Goal: Task Accomplishment & Management: Use online tool/utility

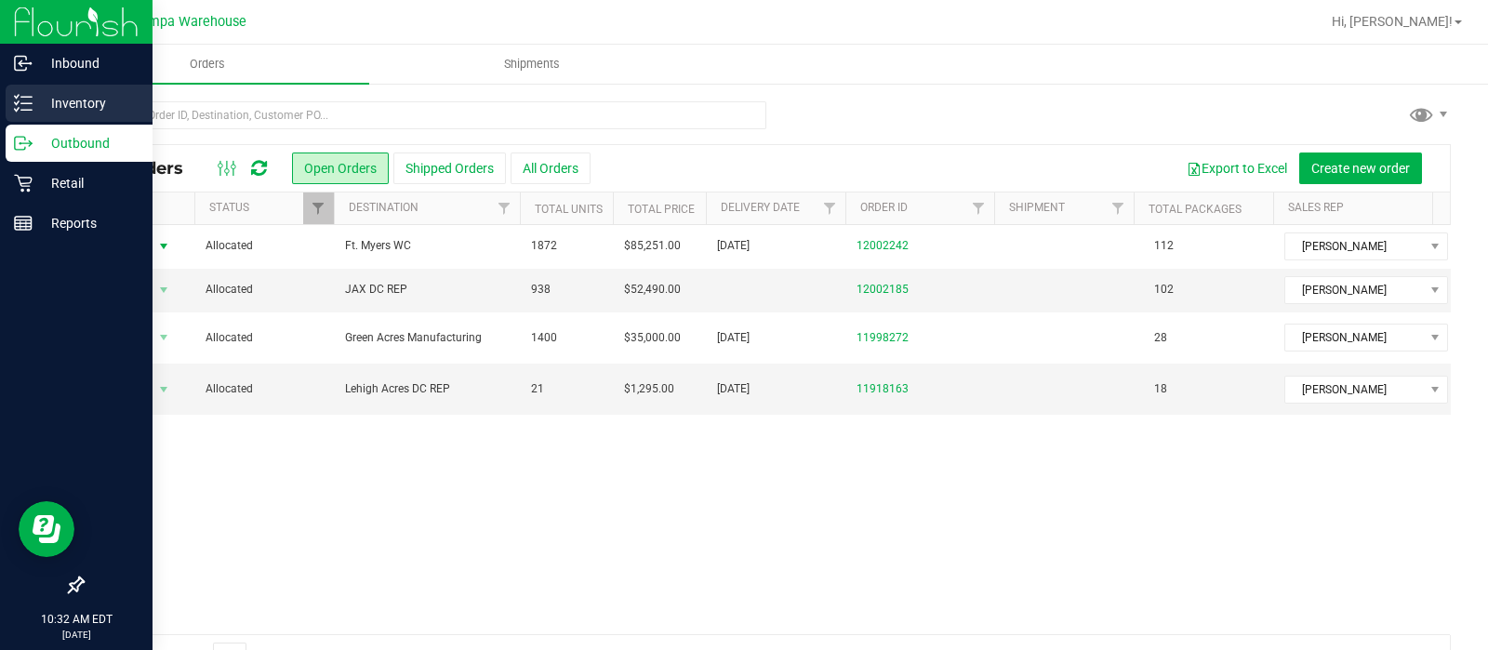
click at [60, 103] on p "Inventory" at bounding box center [89, 103] width 112 height 22
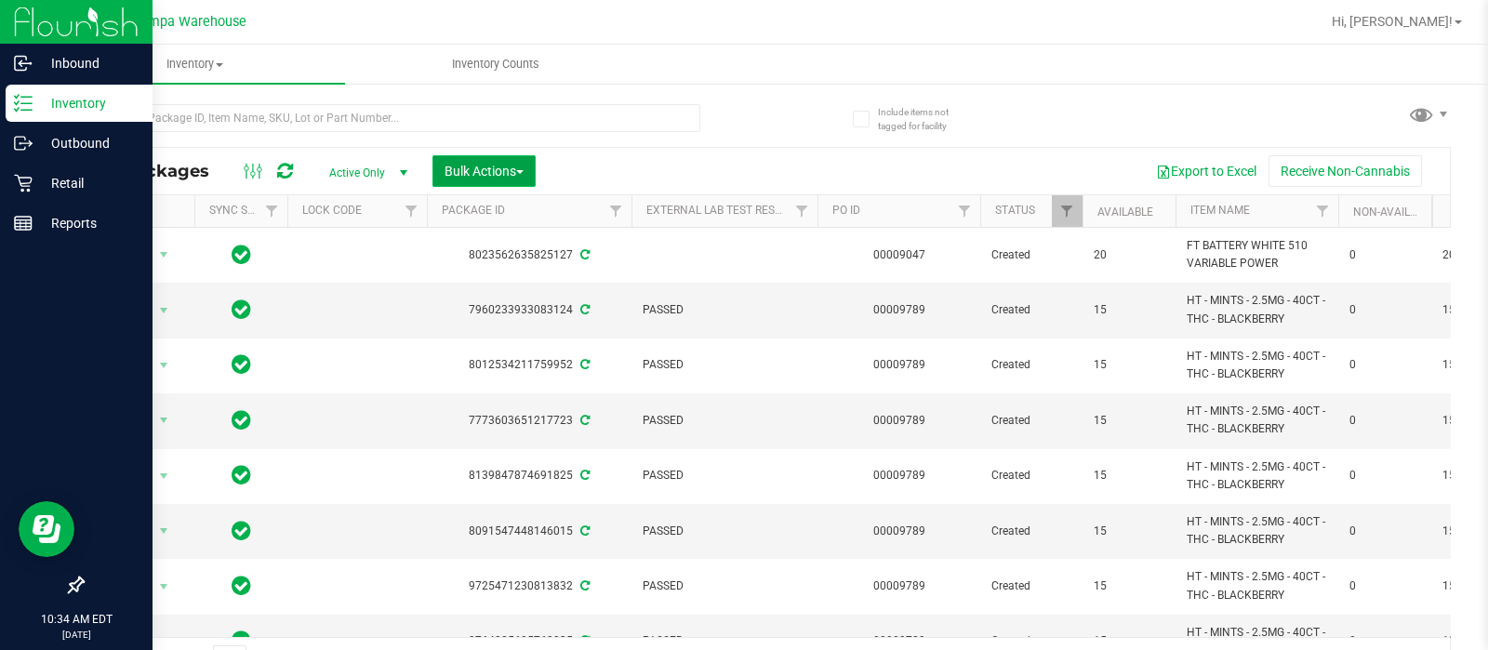
click at [490, 160] on button "Bulk Actions" at bounding box center [484, 171] width 103 height 32
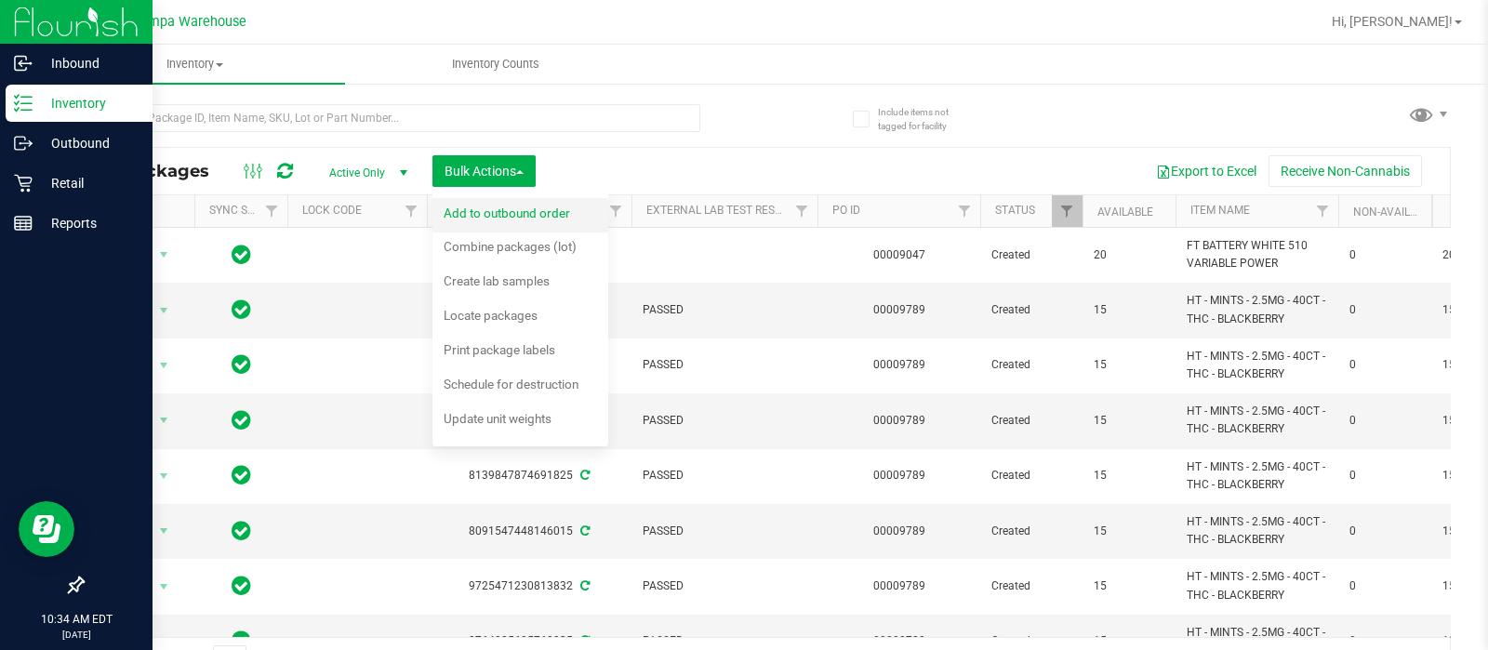
click at [507, 215] on span "Add to outbound order" at bounding box center [507, 213] width 127 height 15
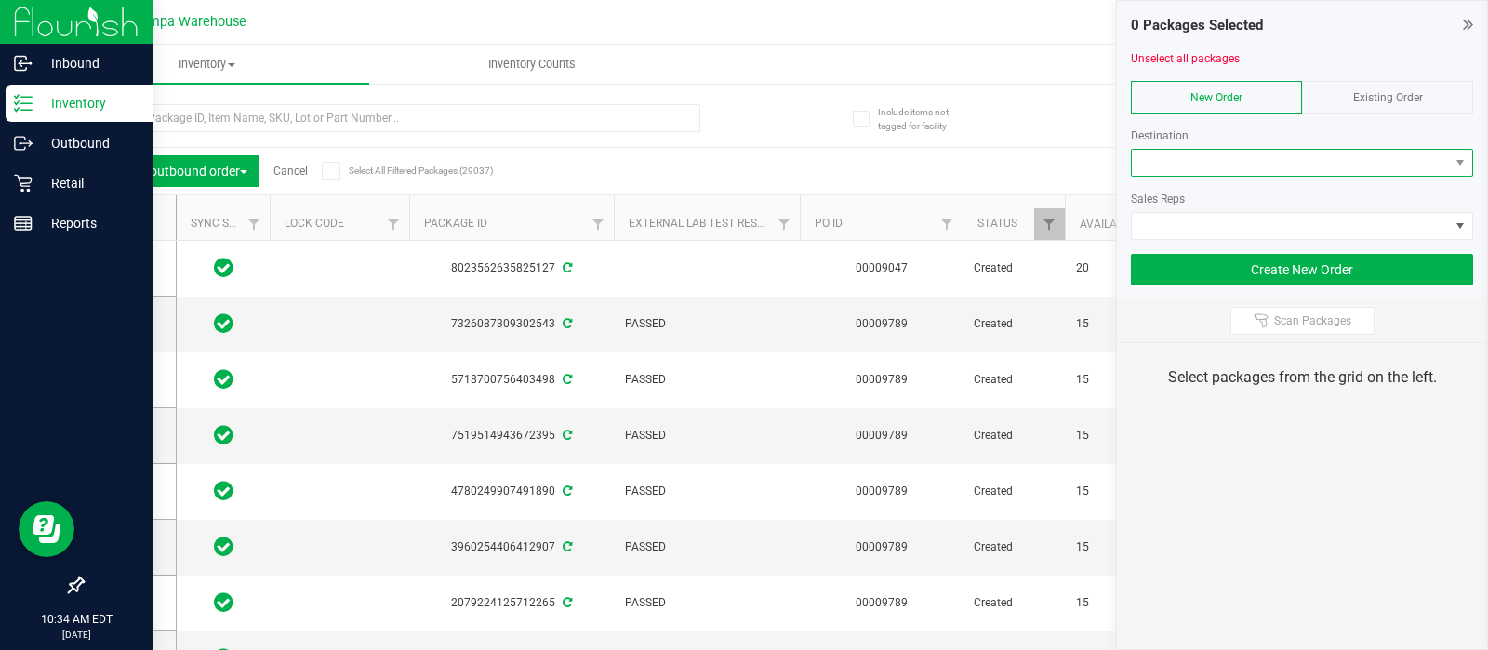
click at [1170, 166] on span at bounding box center [1290, 163] width 317 height 26
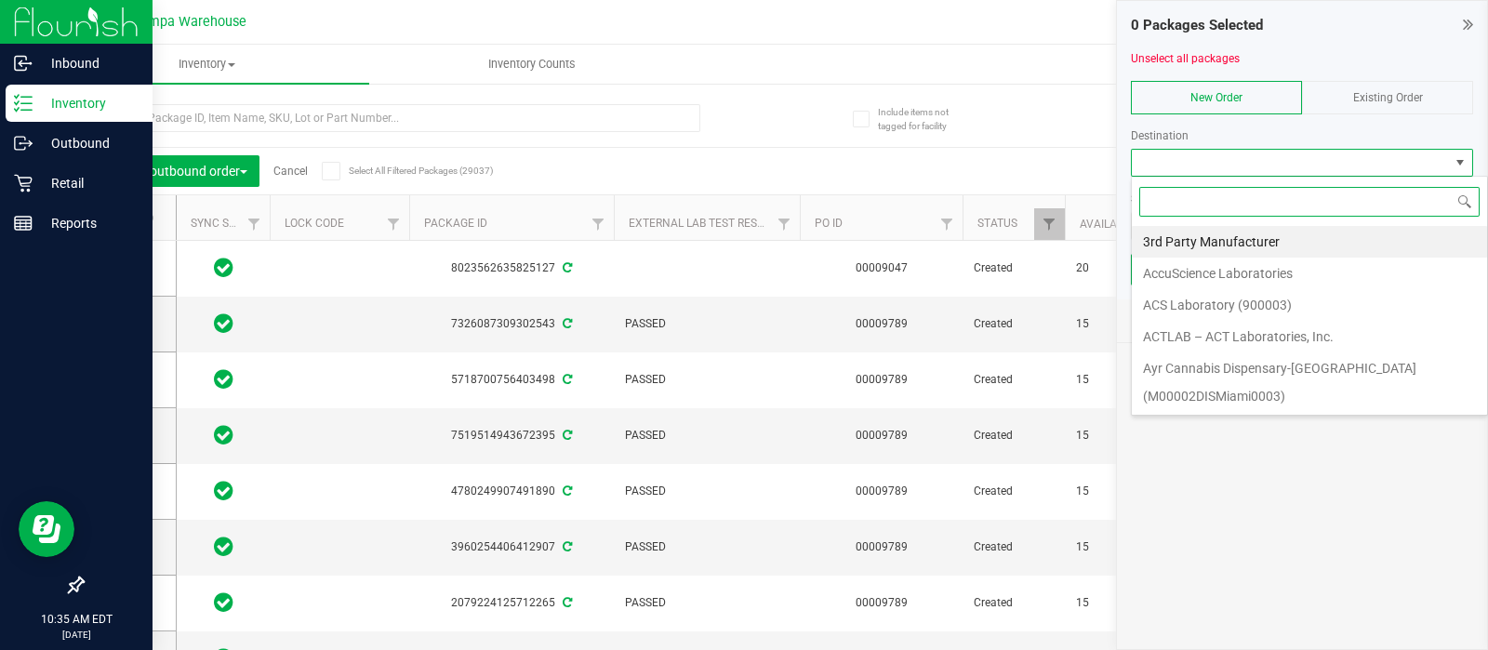
scroll to position [27, 342]
type input "jax"
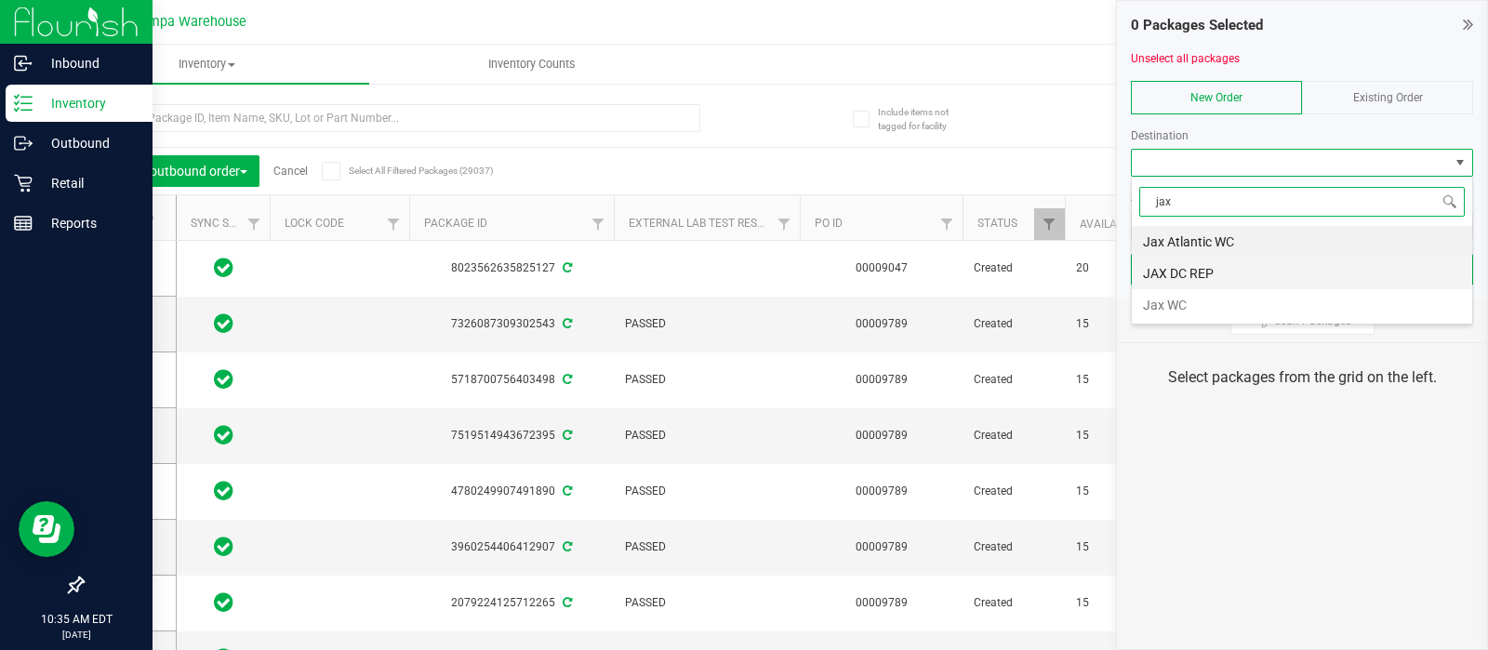
click at [1159, 264] on li "JAX DC REP" at bounding box center [1302, 274] width 340 height 32
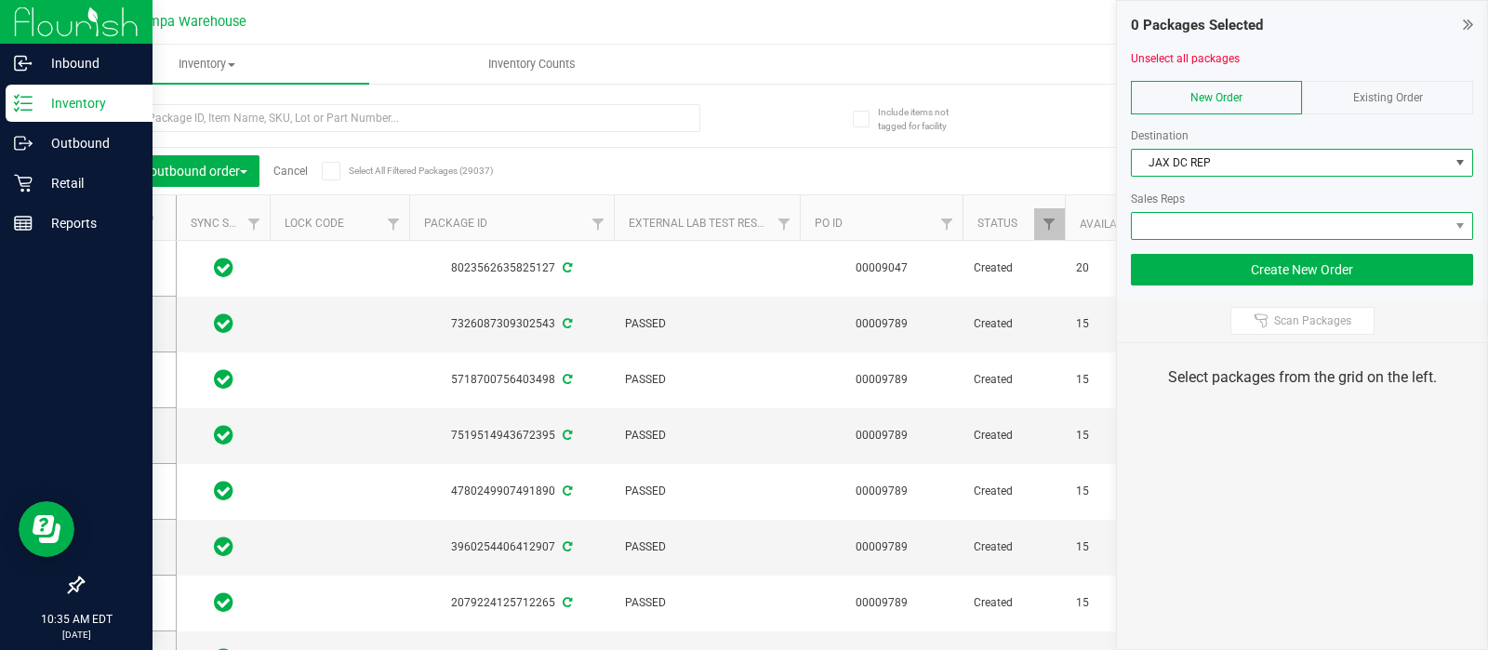
click at [1195, 220] on span at bounding box center [1290, 226] width 317 height 26
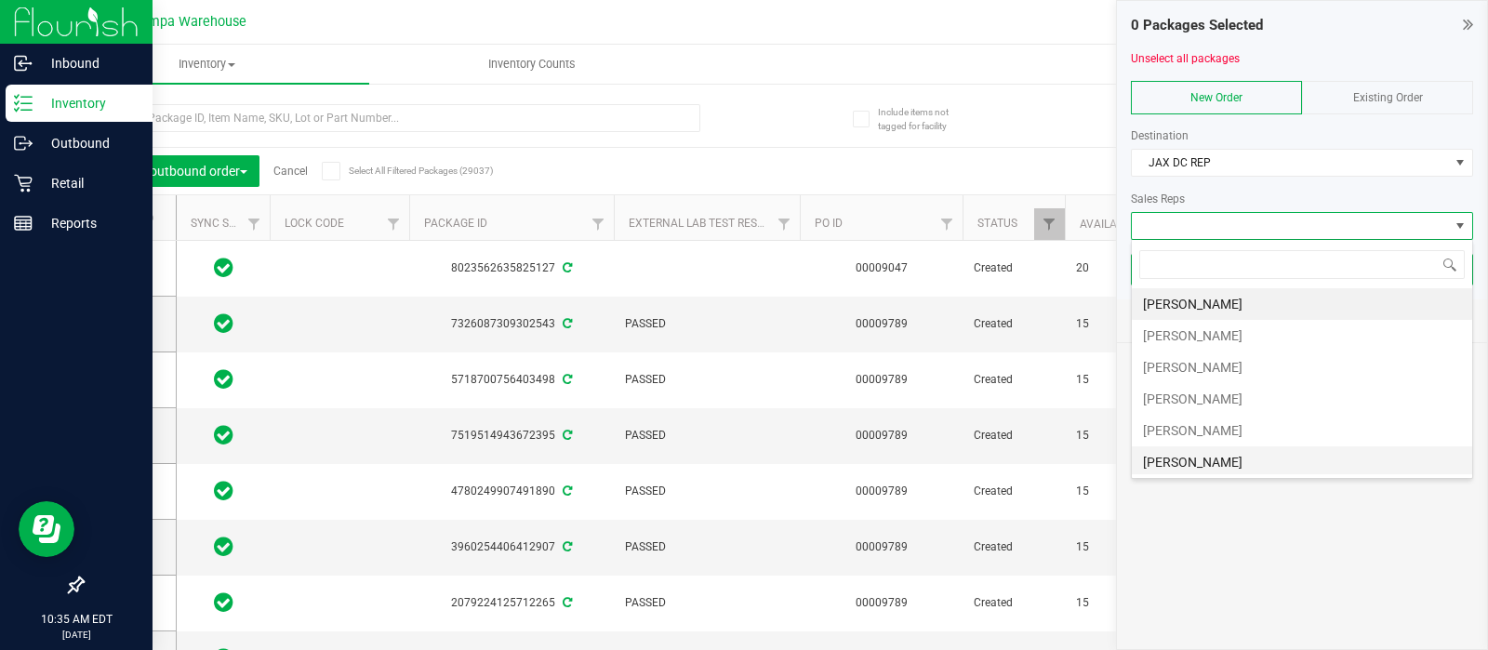
click at [1199, 458] on li "[PERSON_NAME]" at bounding box center [1302, 463] width 340 height 32
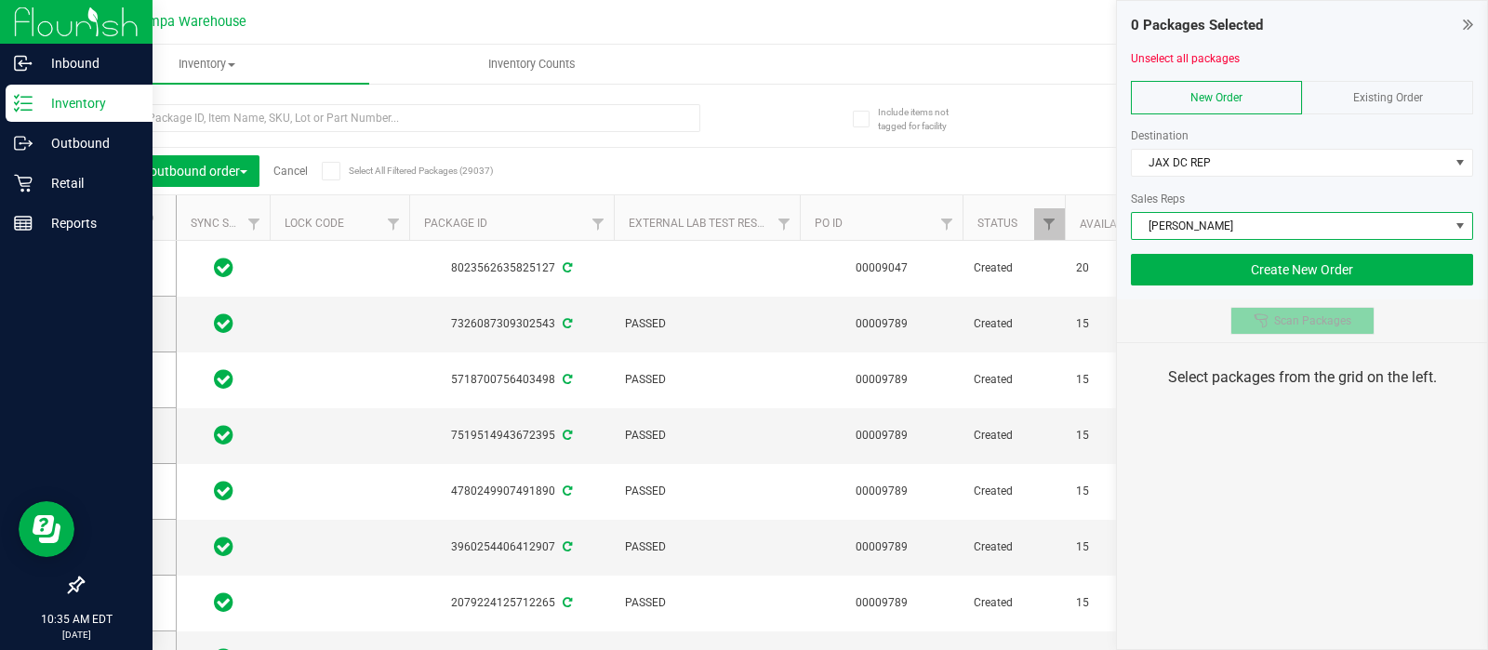
click at [1262, 318] on icon at bounding box center [1261, 321] width 15 height 15
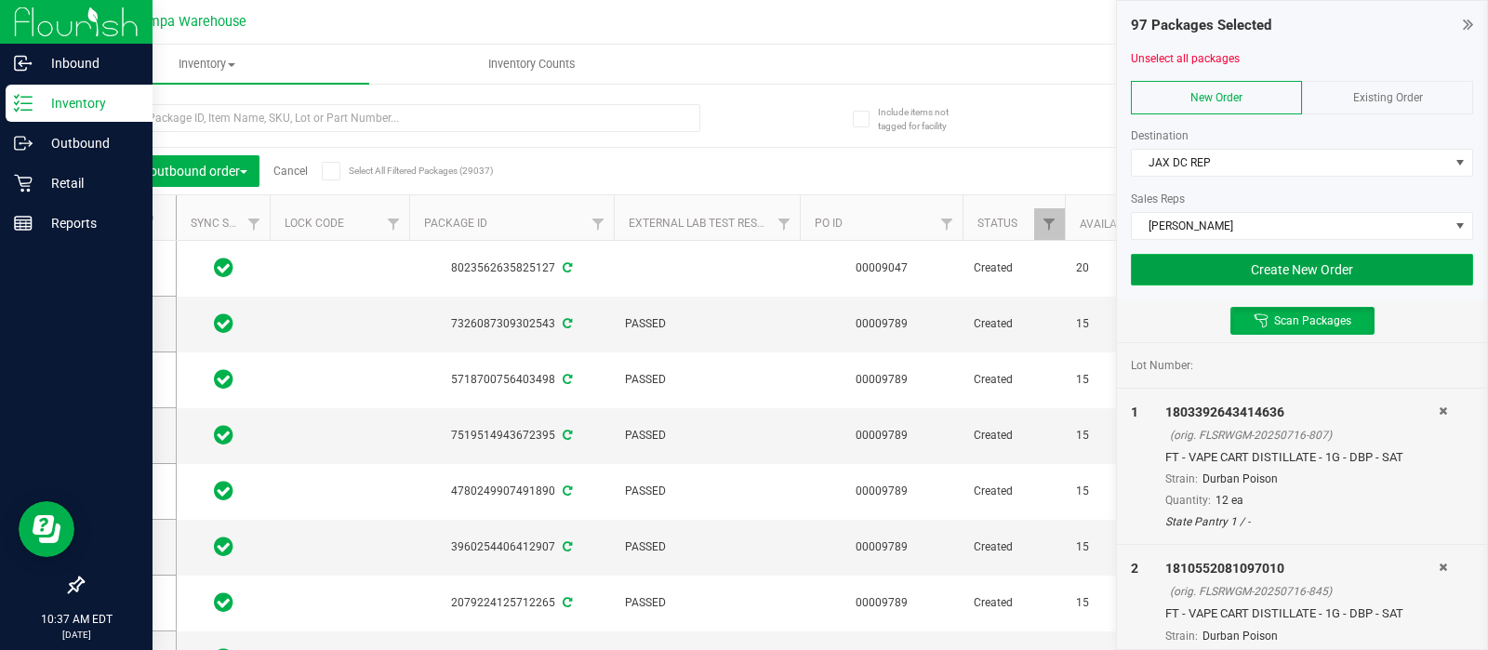
click at [1214, 256] on button "Create New Order" at bounding box center [1302, 270] width 342 height 32
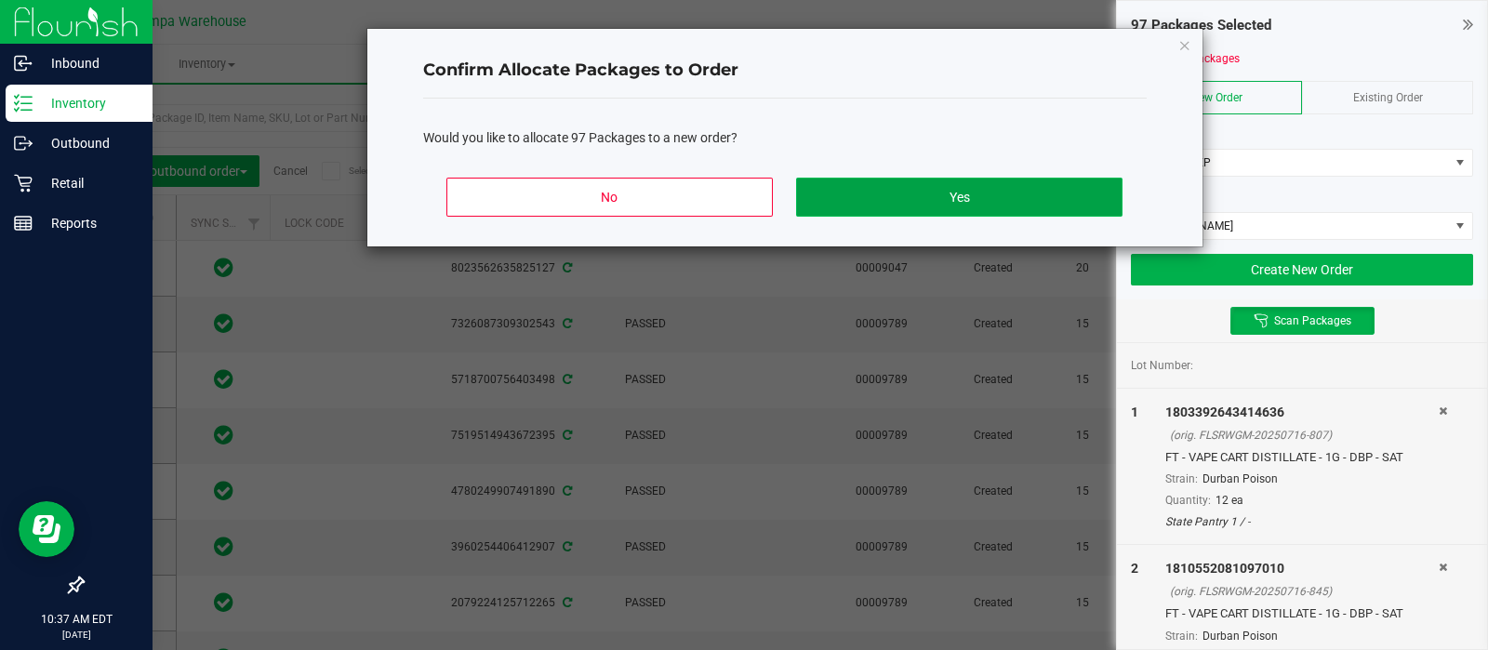
click at [921, 193] on button "Yes" at bounding box center [959, 197] width 326 height 39
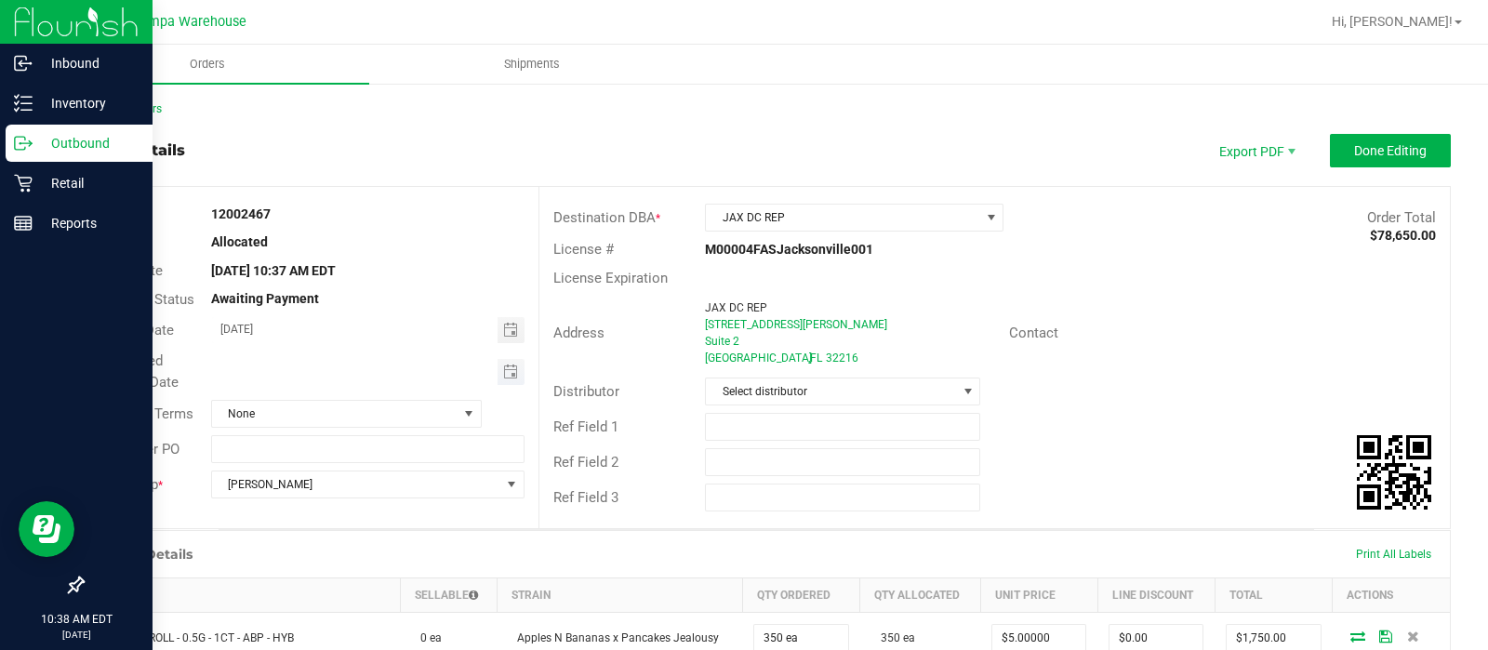
click at [501, 379] on span "Toggle calendar" at bounding box center [511, 372] width 27 height 26
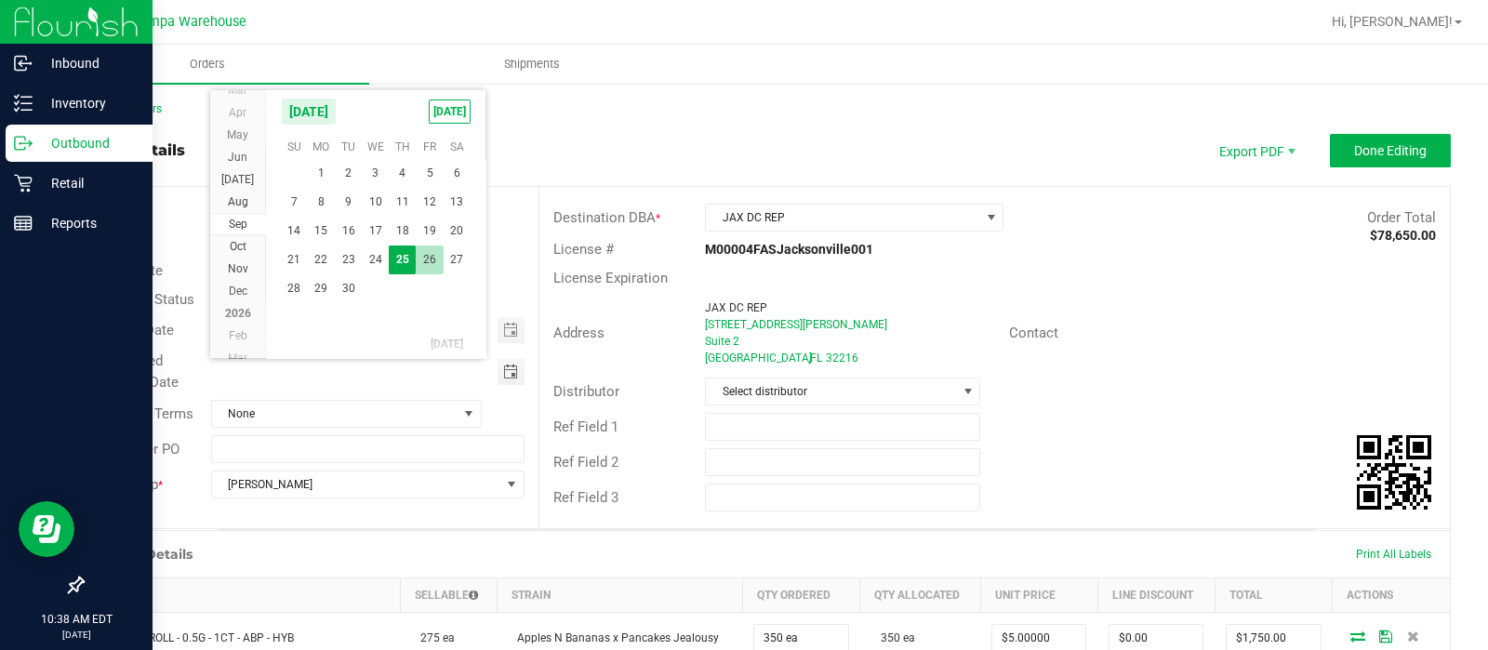
click at [431, 265] on span "26" at bounding box center [429, 260] width 27 height 29
type input "[DATE]"
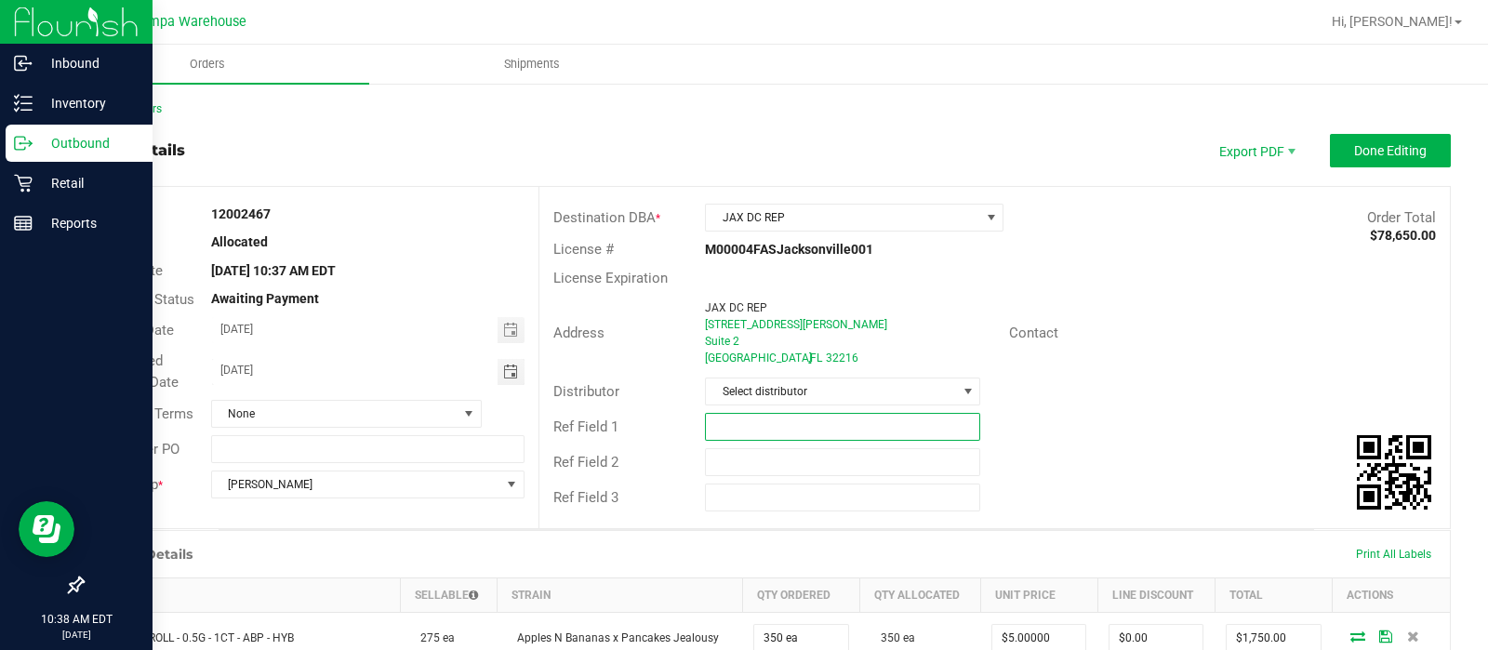
click at [741, 433] on input "text" at bounding box center [842, 427] width 275 height 28
type input "JAX DC"
click at [722, 463] on input "text" at bounding box center [842, 462] width 275 height 28
type input "CANNABIS"
click at [1363, 177] on outbound-order-header "Order details Export PDF Done Editing Order # 12002467 Status Allocated Order D…" at bounding box center [766, 331] width 1369 height 395
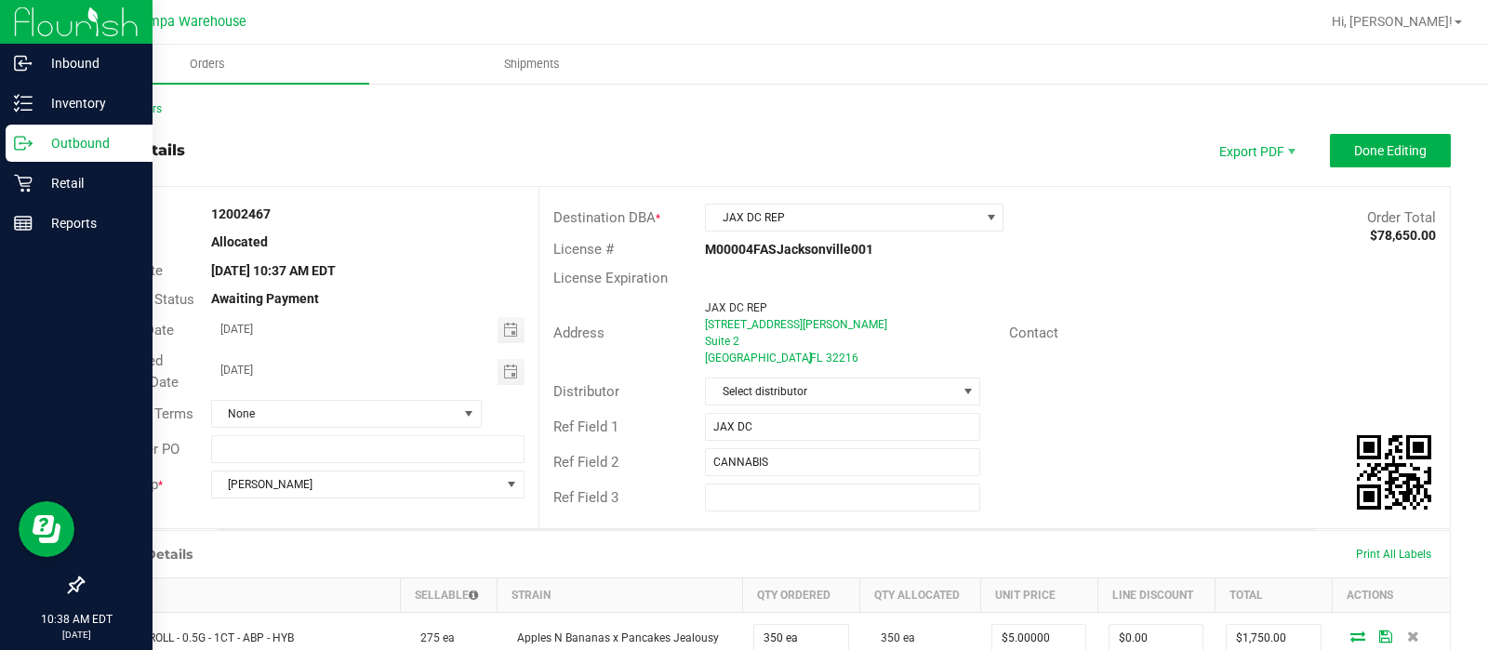
click at [1363, 177] on outbound-order-header "Order details Export PDF Done Editing Order # 12002467 Status Allocated Order D…" at bounding box center [766, 331] width 1369 height 395
click at [1363, 157] on span "Done Editing" at bounding box center [1391, 150] width 73 height 15
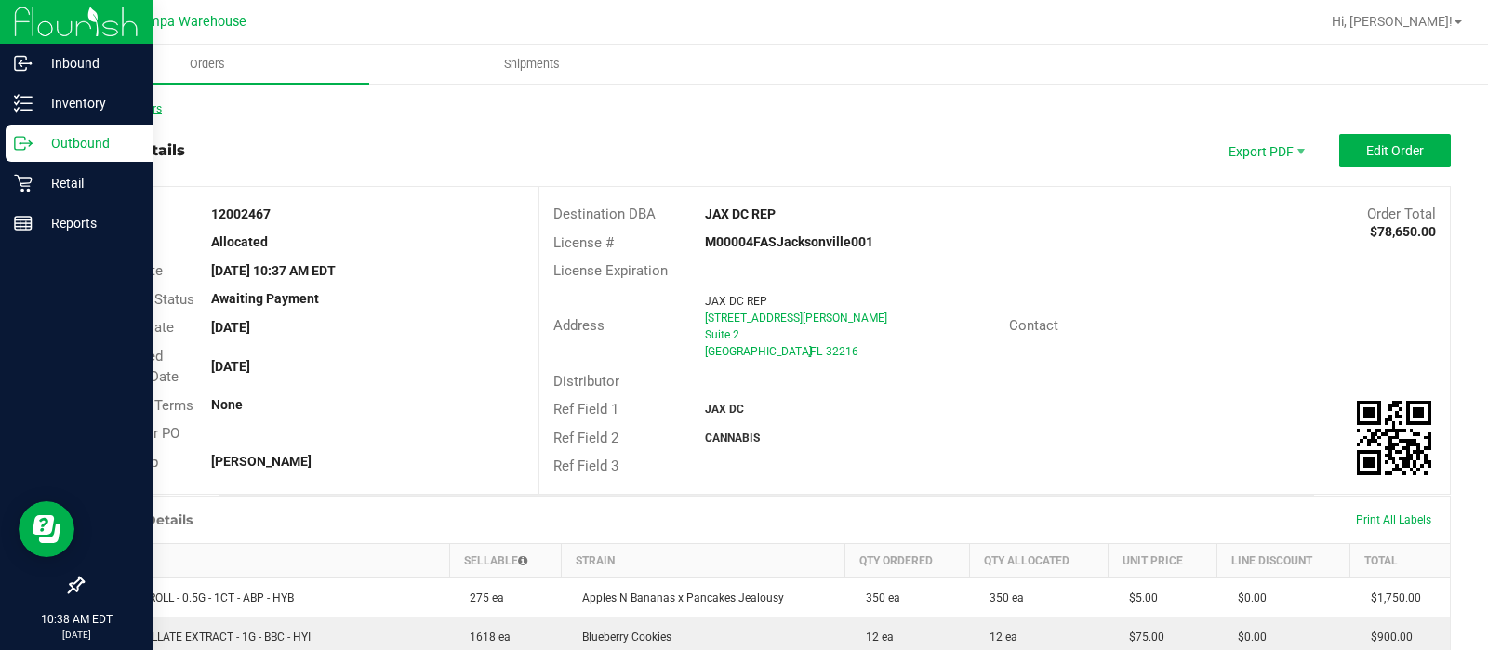
click at [135, 102] on link "Back to Orders" at bounding box center [122, 108] width 80 height 13
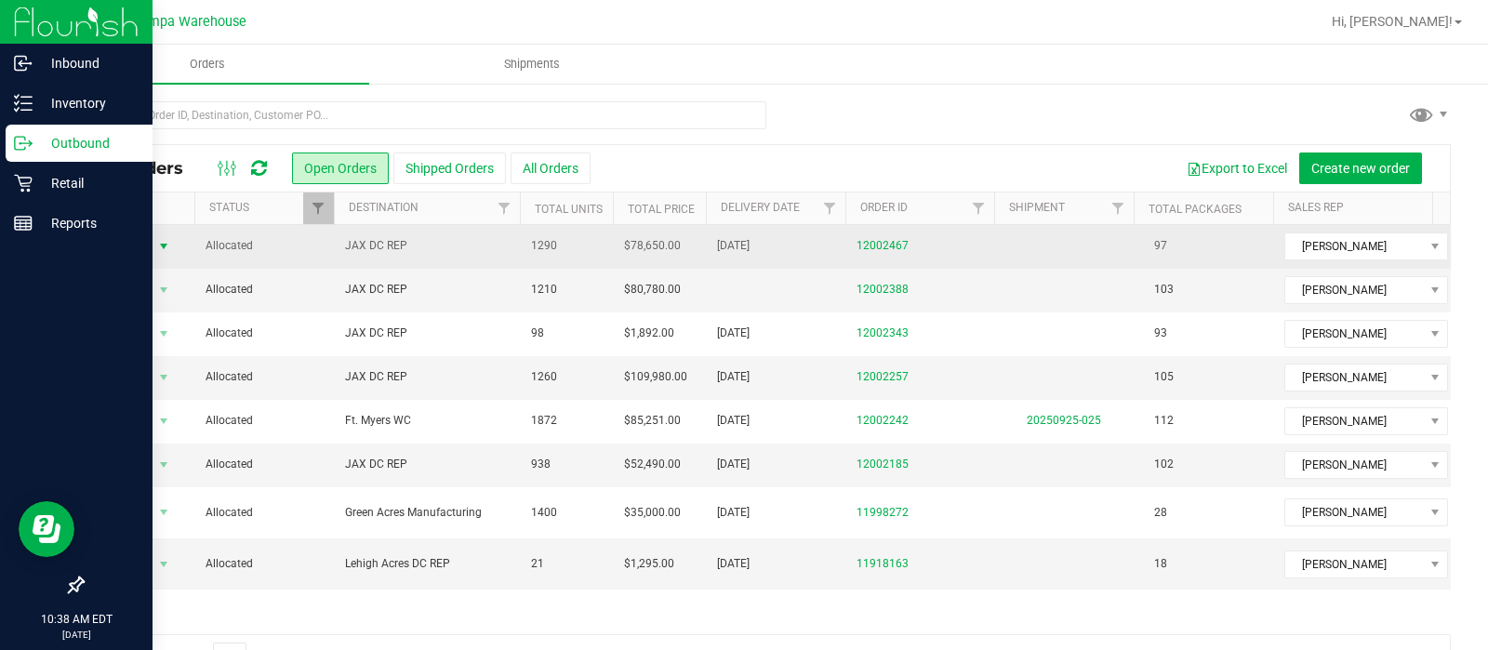
click at [141, 249] on span "Action" at bounding box center [126, 247] width 50 height 26
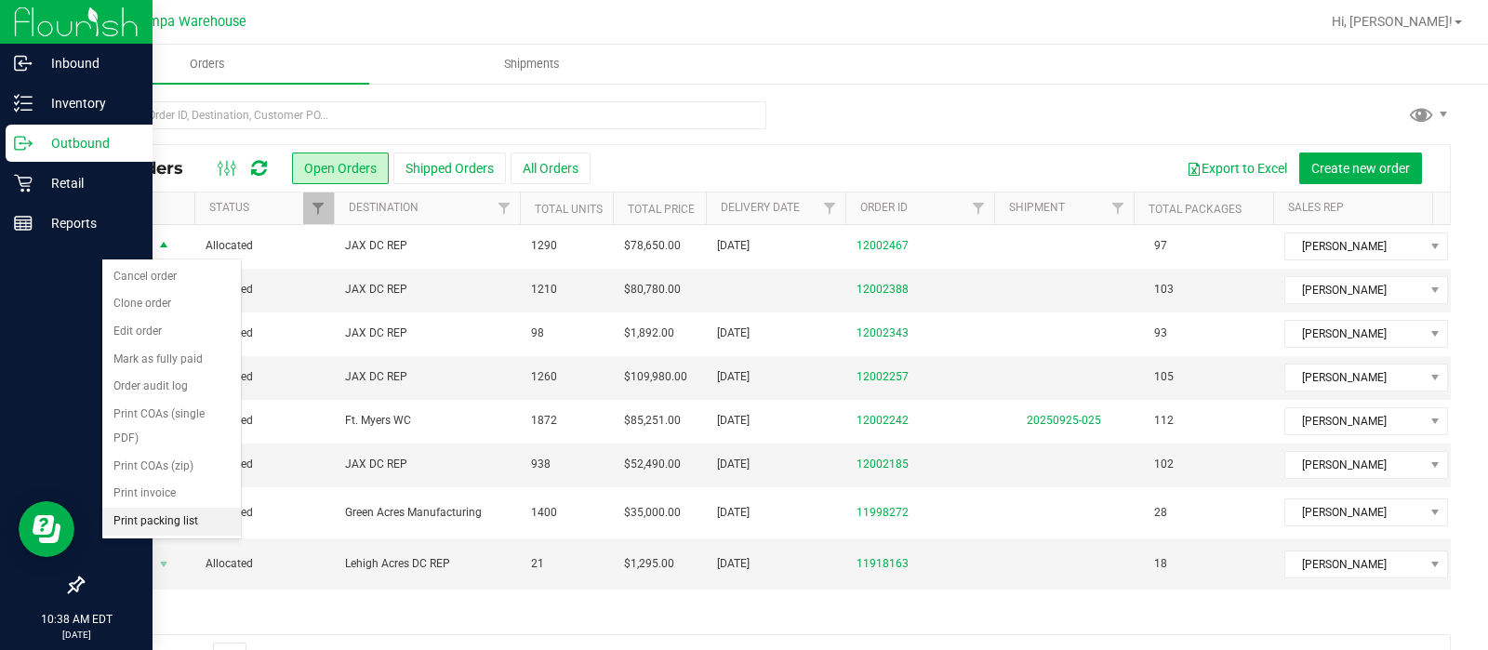
click at [158, 514] on li "Print packing list" at bounding box center [171, 522] width 139 height 28
